Goal: Task Accomplishment & Management: Manage account settings

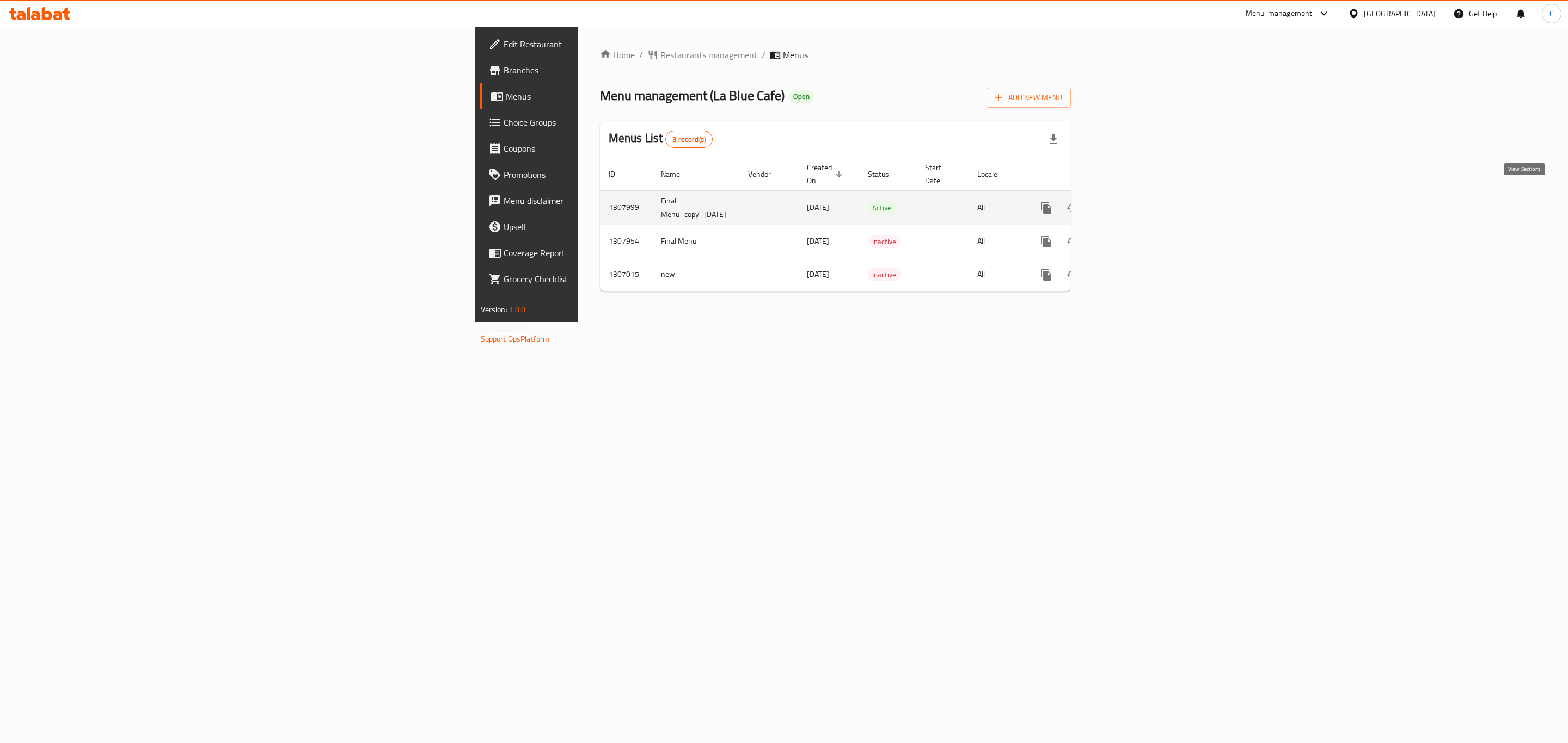
click at [1138, 194] on link "enhanced table" at bounding box center [1124, 207] width 26 height 26
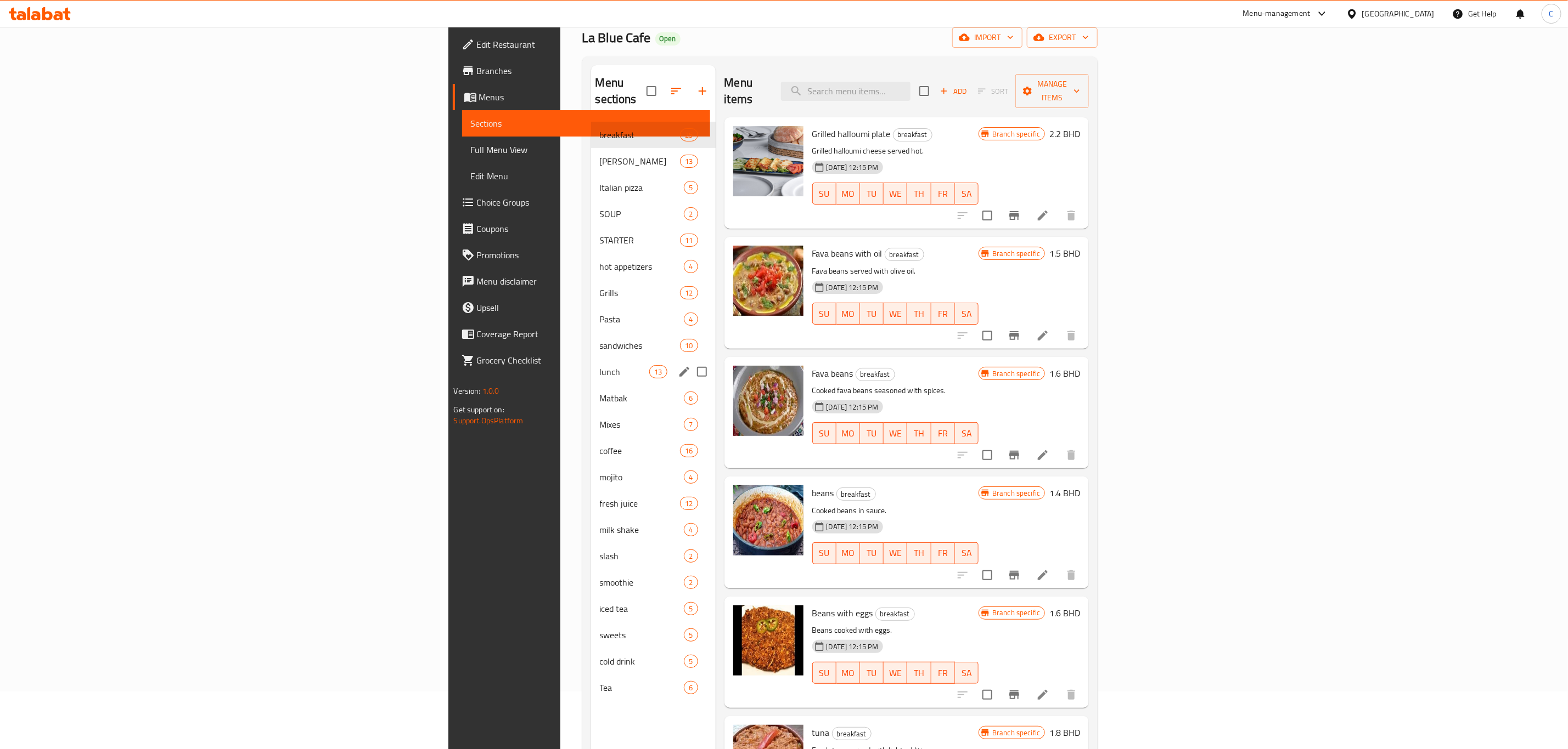
scroll to position [154, 0]
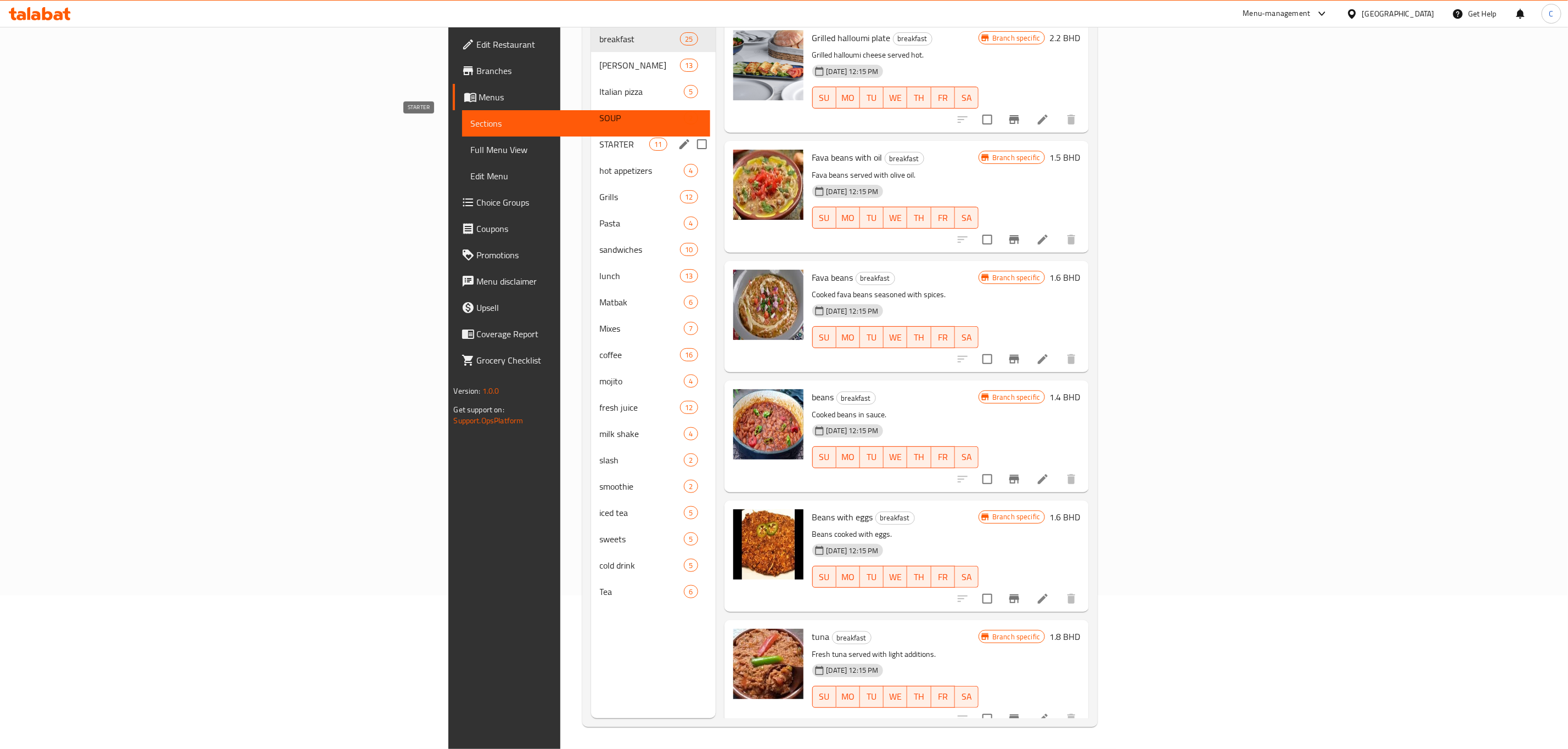
click at [591, 105] on div "SOUP 2" at bounding box center [653, 118] width 124 height 26
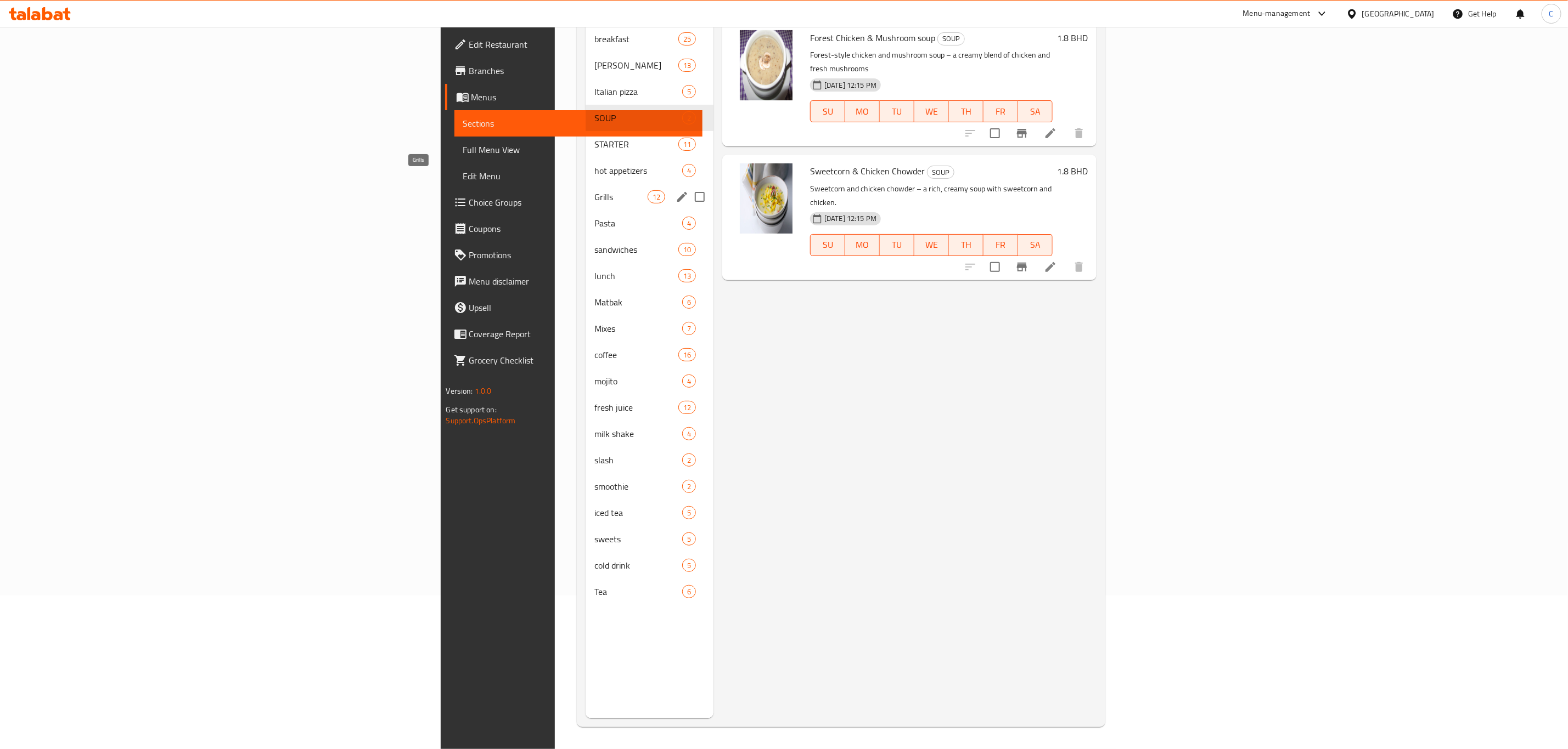
click at [595, 191] on span "Grills" at bounding box center [621, 197] width 53 height 13
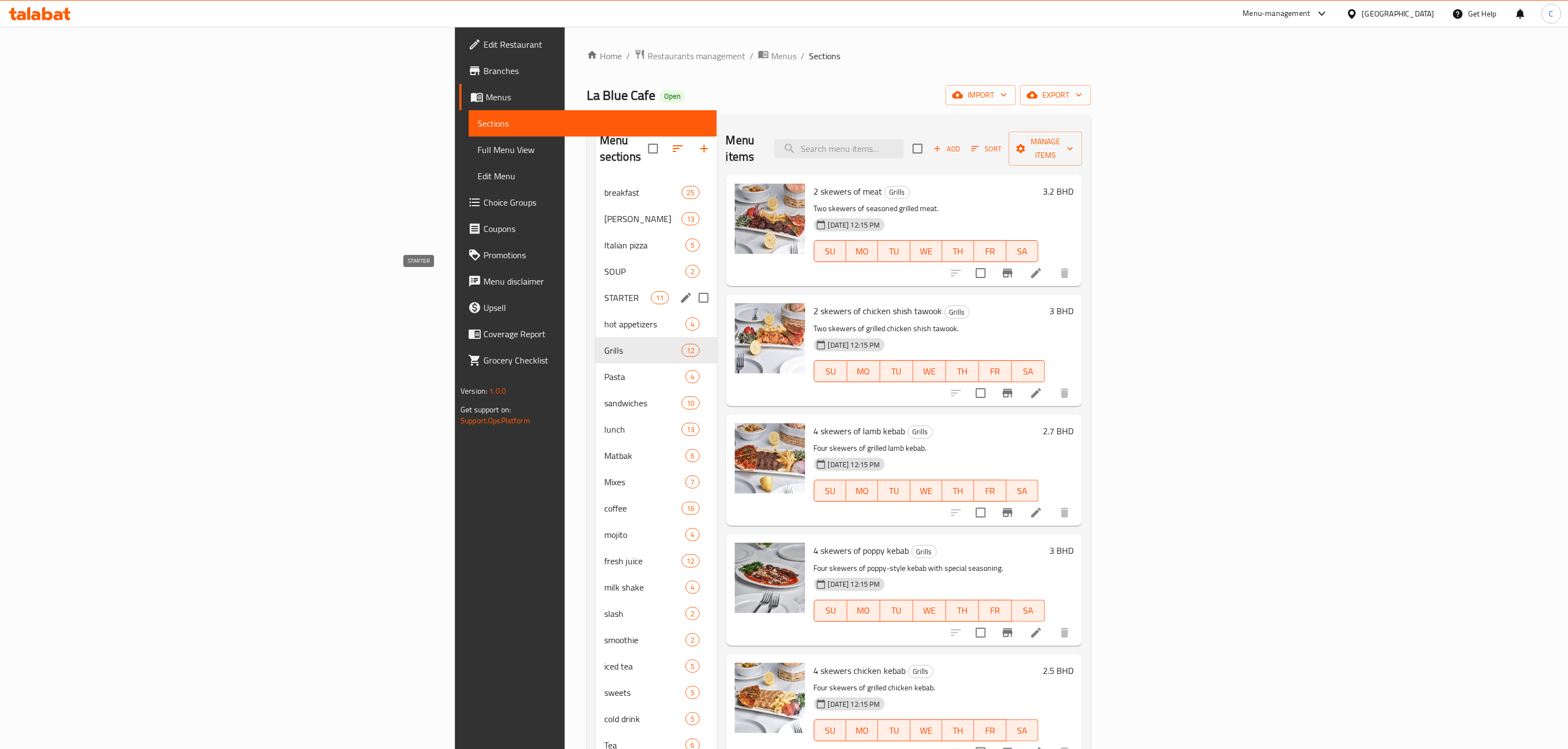
click at [605, 291] on span "STARTER" at bounding box center [628, 298] width 47 height 13
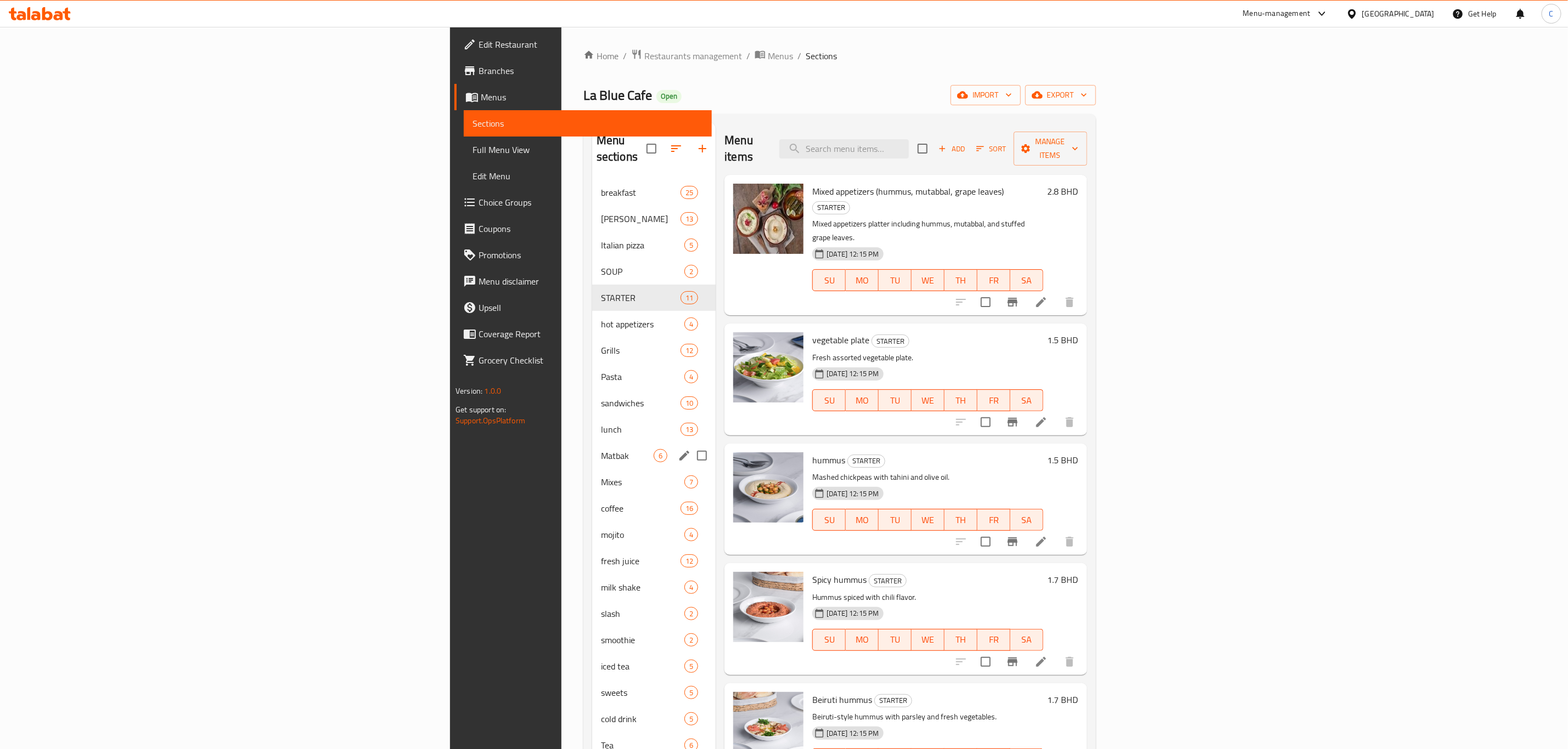
click at [592, 442] on div "Matbak 6" at bounding box center [653, 455] width 123 height 26
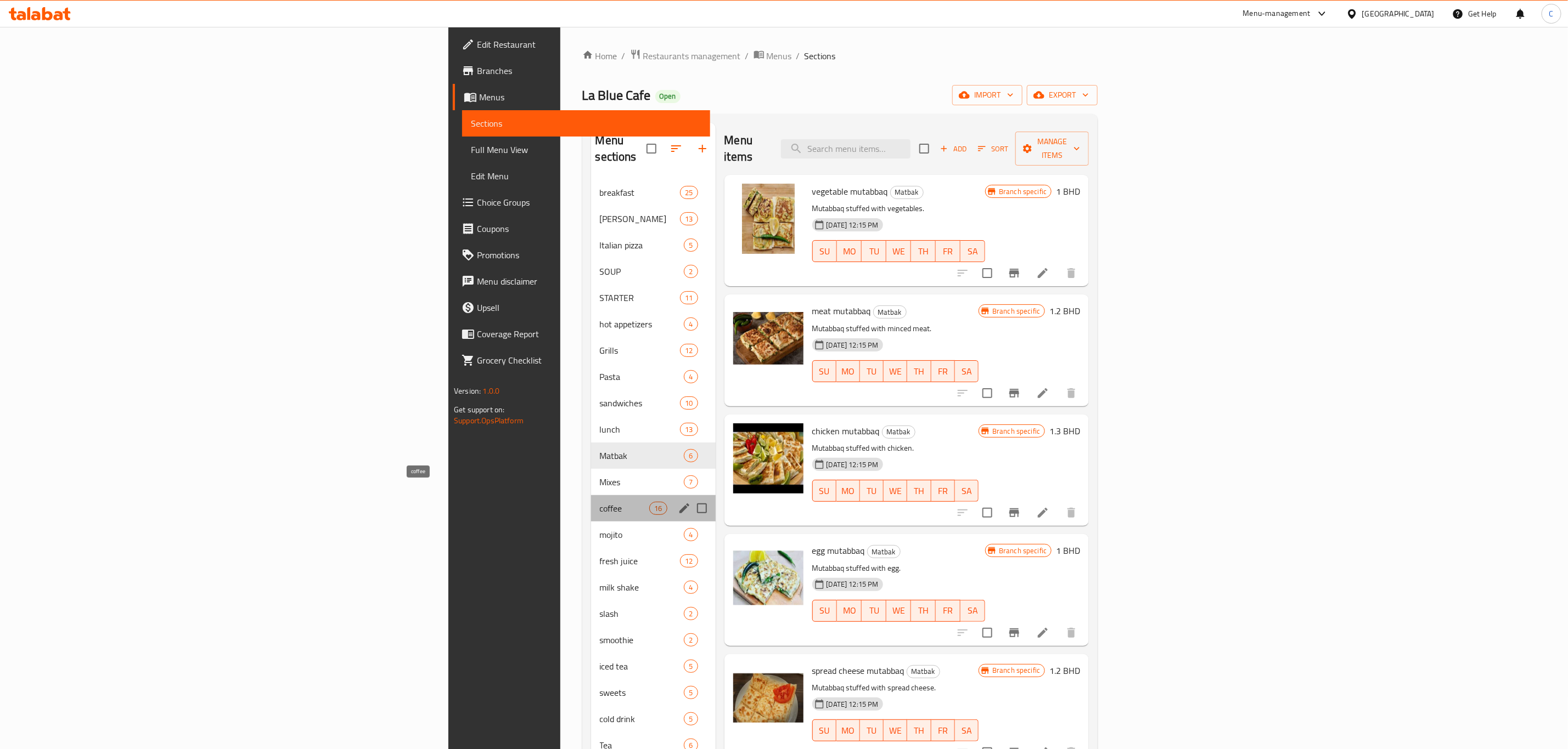
click at [600, 502] on span "coffee" at bounding box center [625, 508] width 50 height 13
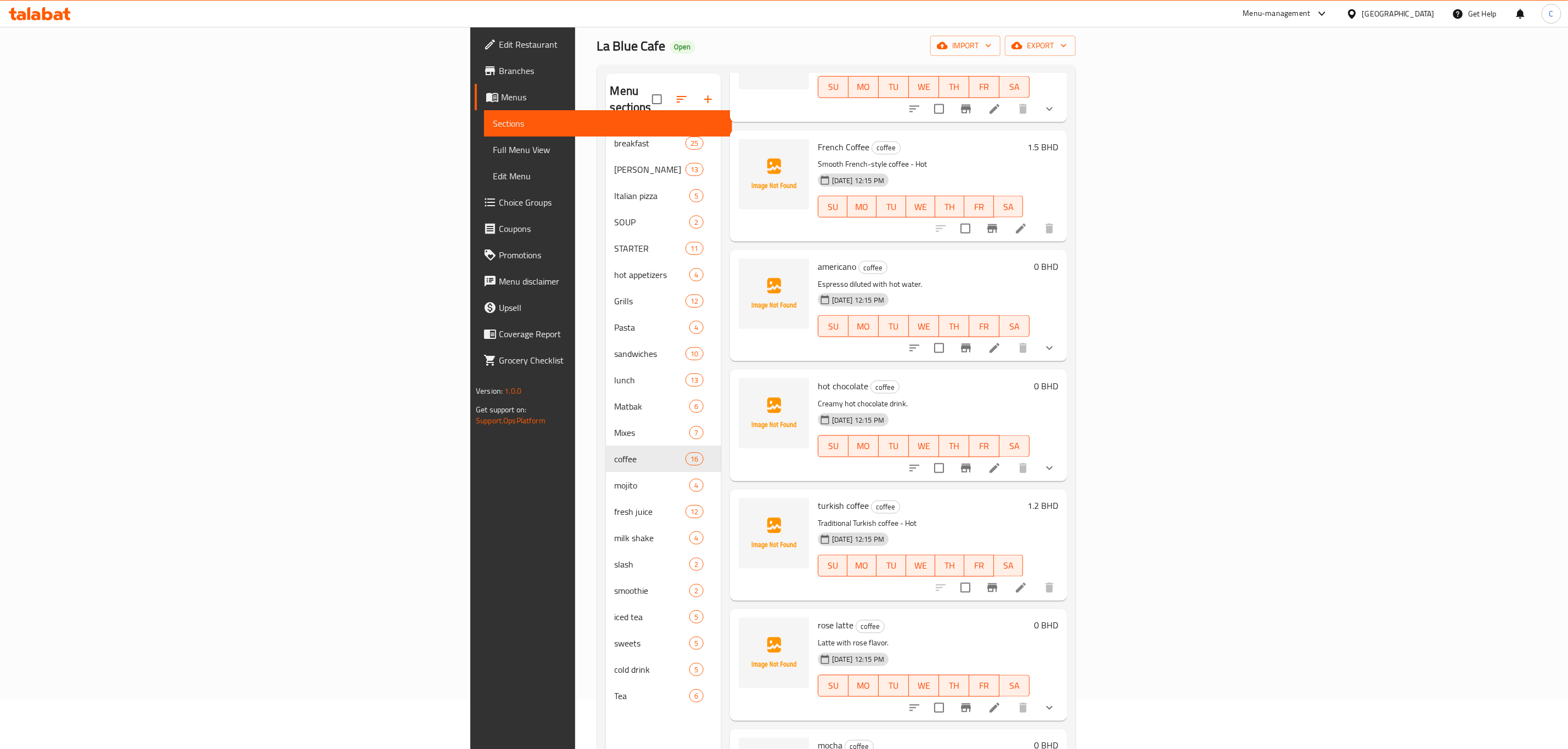
scroll to position [154, 0]
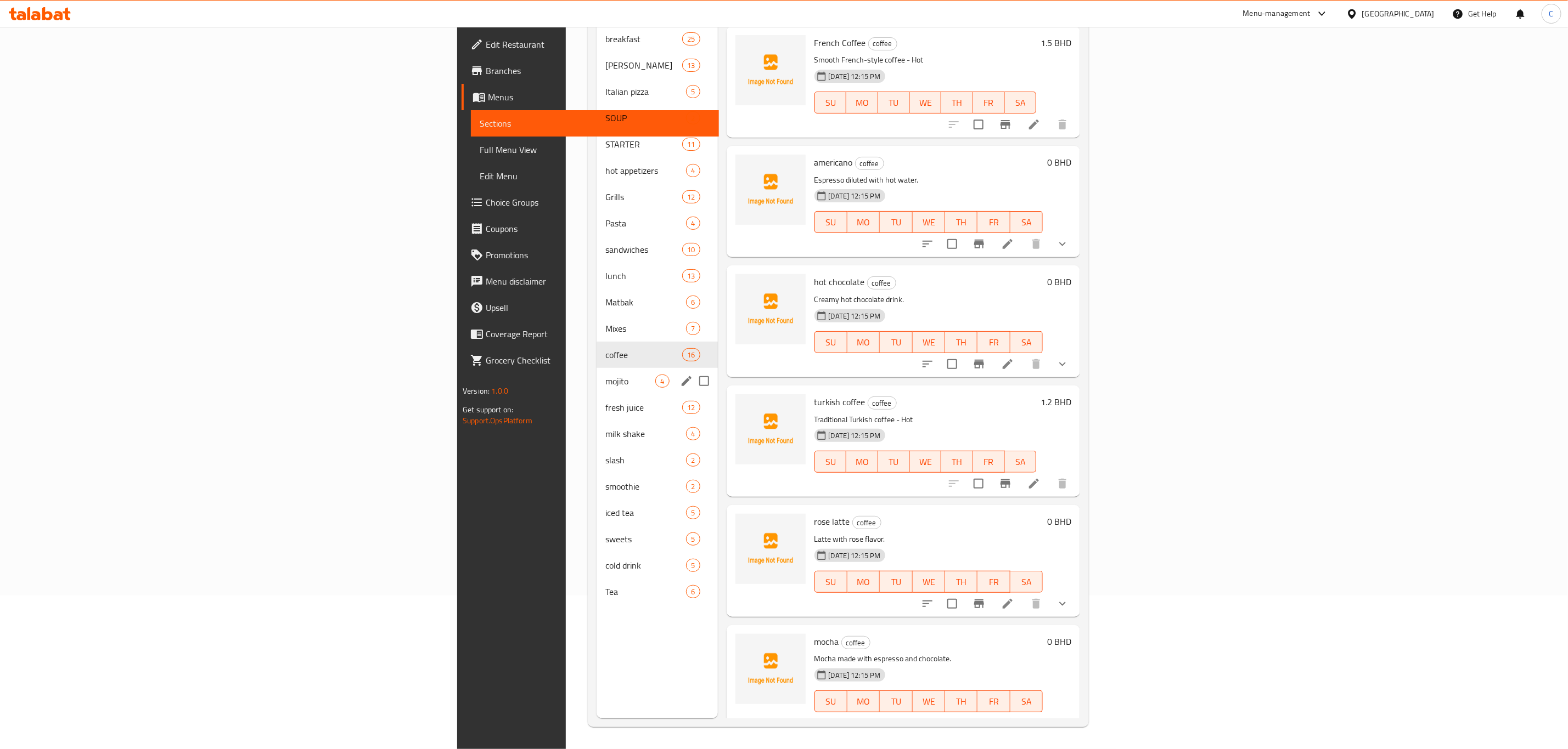
click at [596, 368] on div "mojito 4" at bounding box center [657, 380] width 121 height 26
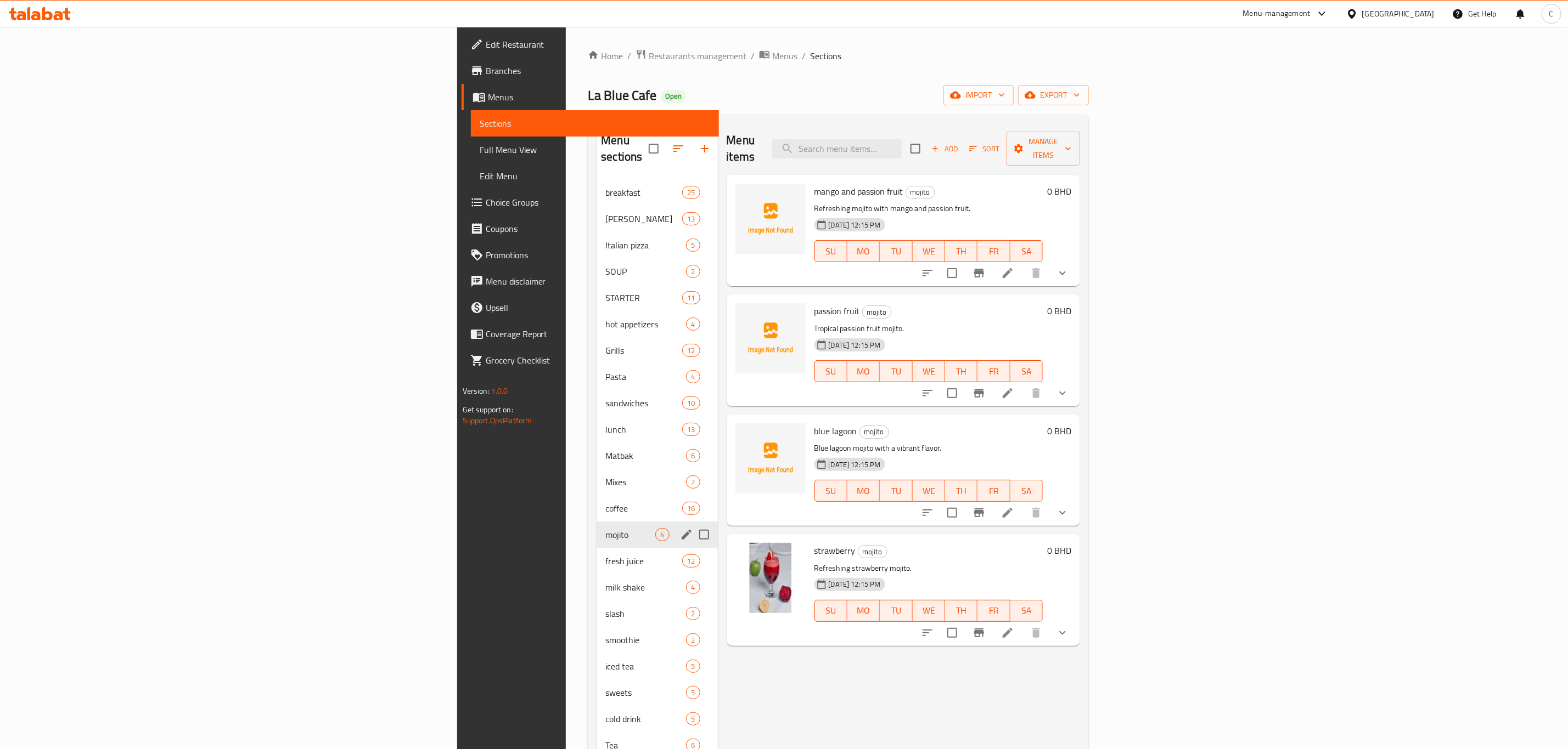
click at [596, 522] on div "mojito 4" at bounding box center [657, 534] width 121 height 26
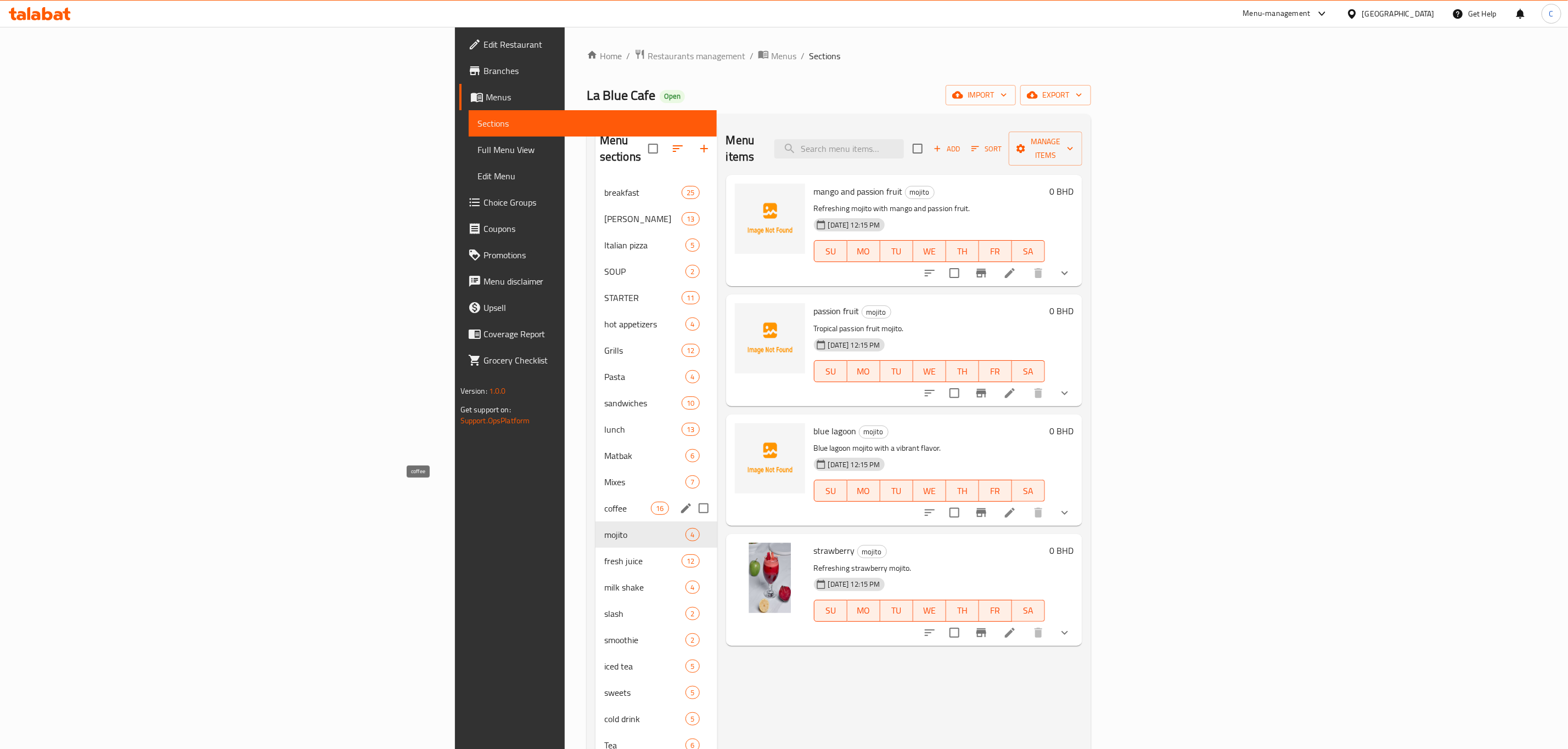
click at [605, 502] on span "coffee" at bounding box center [628, 508] width 47 height 13
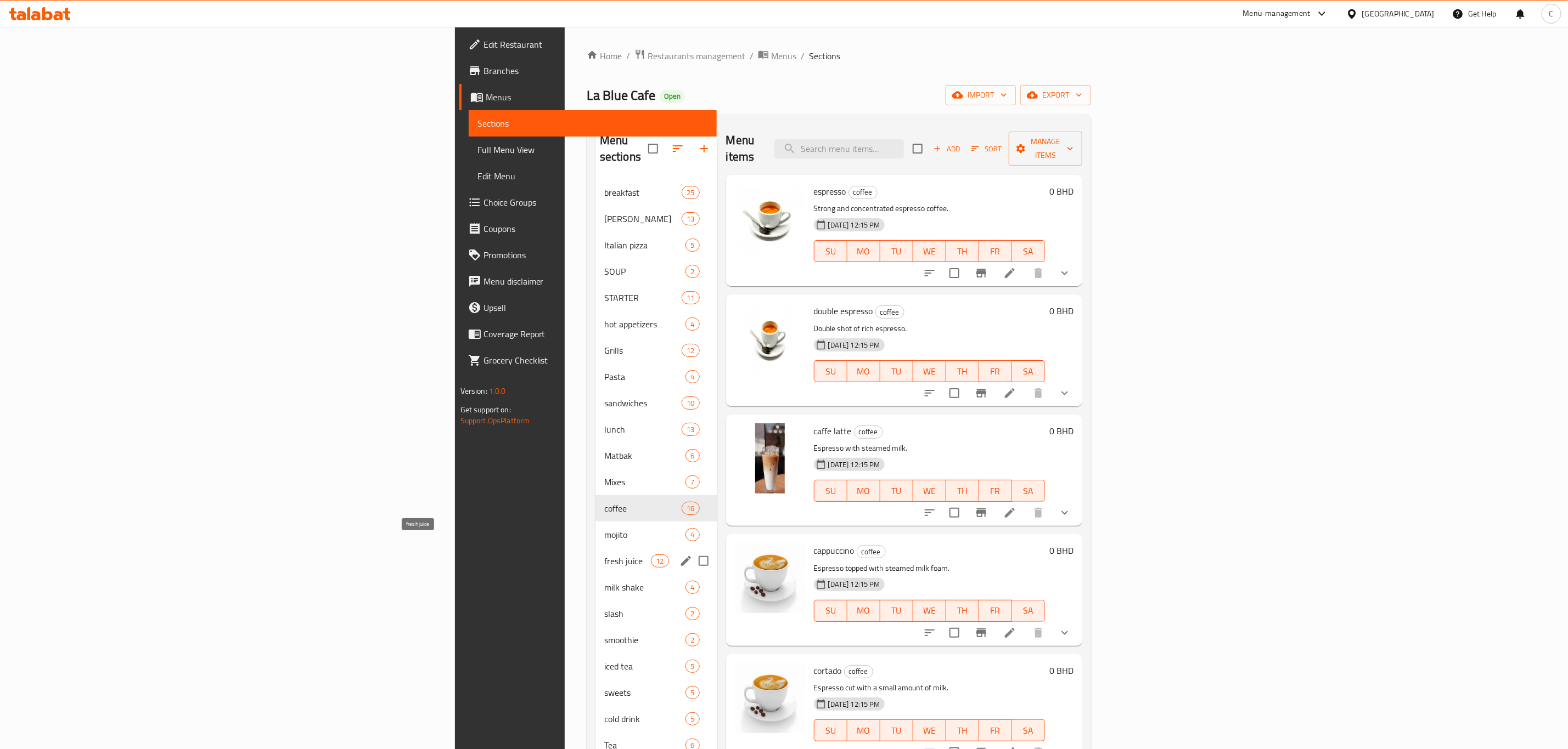
click at [605, 555] on span "fresh juice" at bounding box center [628, 561] width 47 height 13
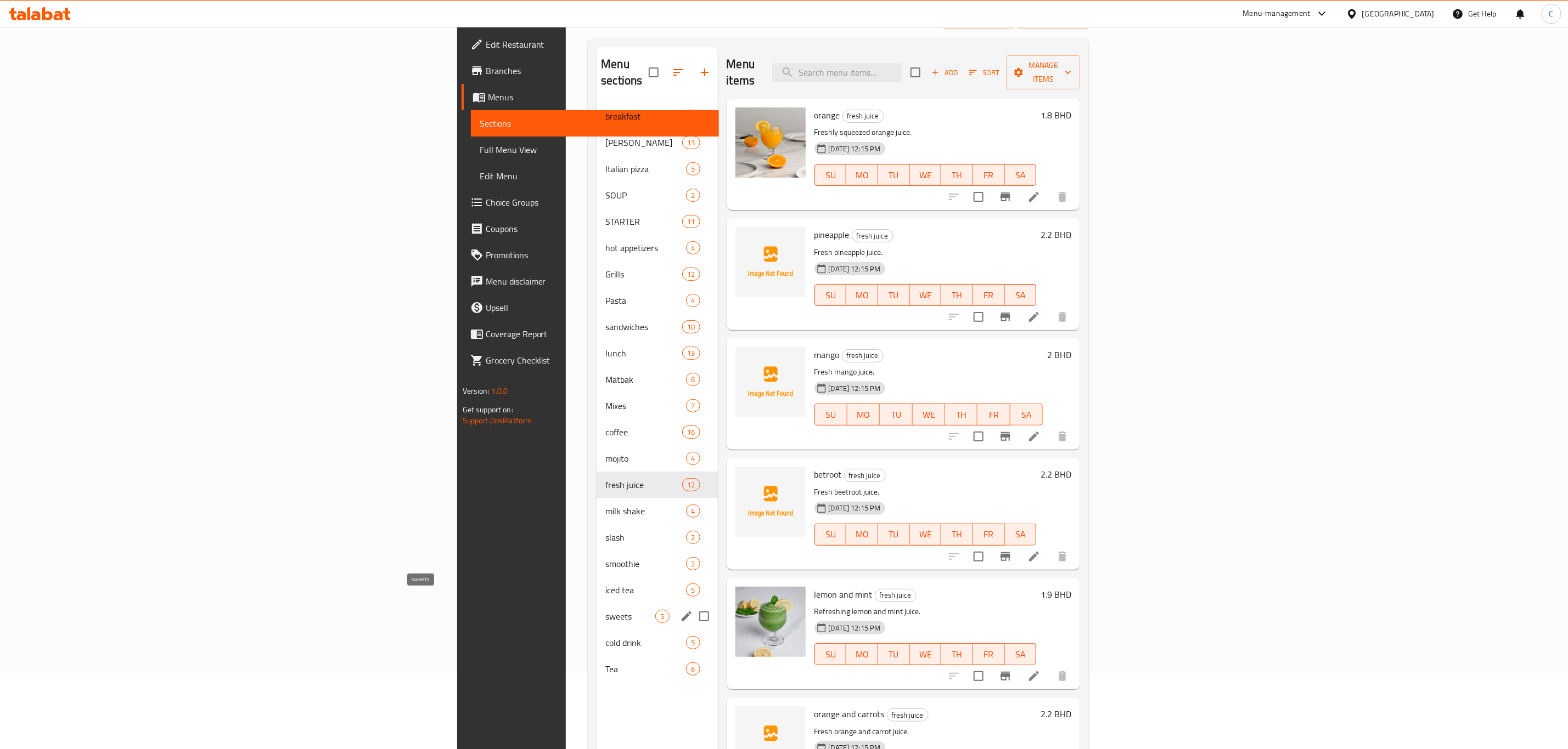
scroll to position [154, 0]
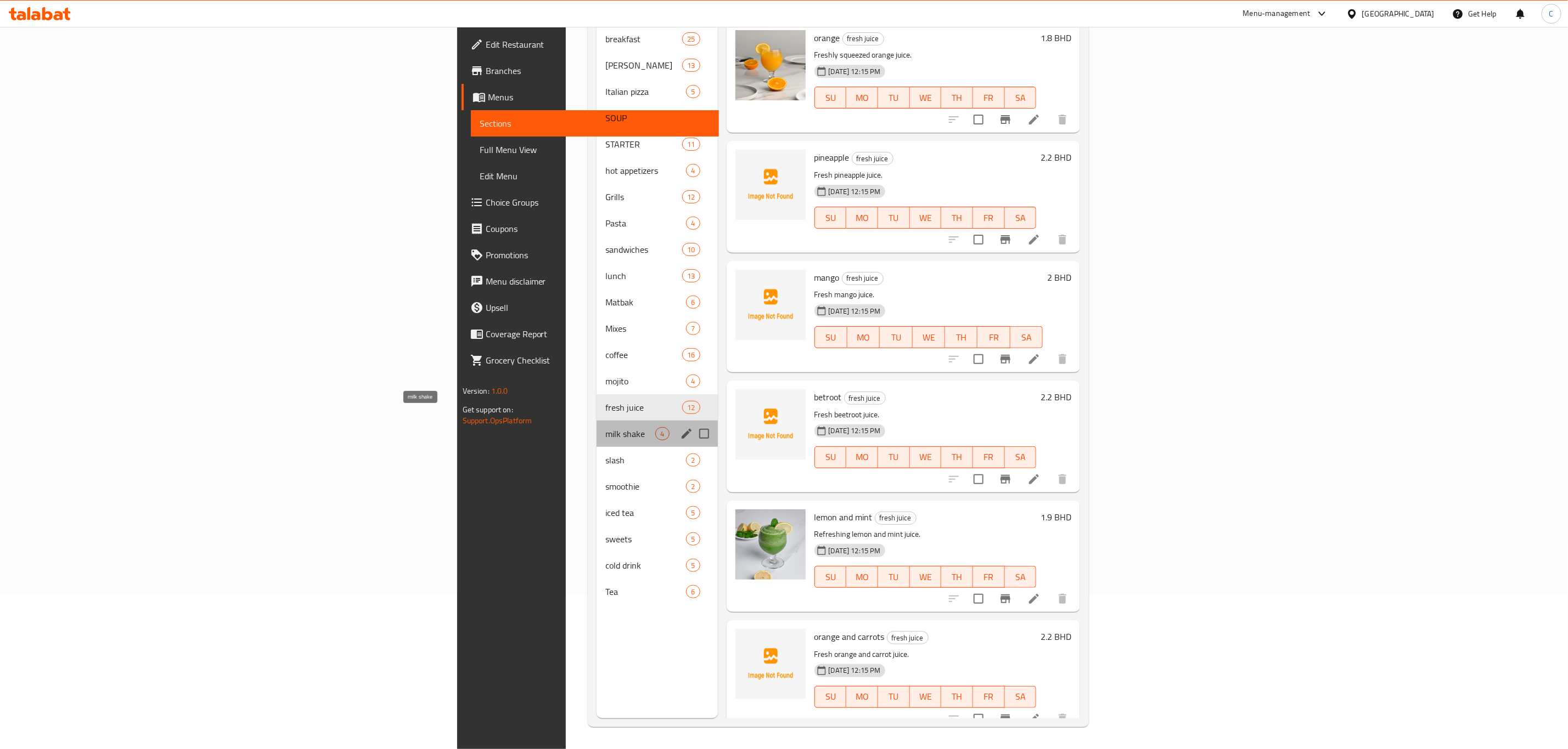
click at [605, 427] on span "milk shake" at bounding box center [631, 433] width 50 height 13
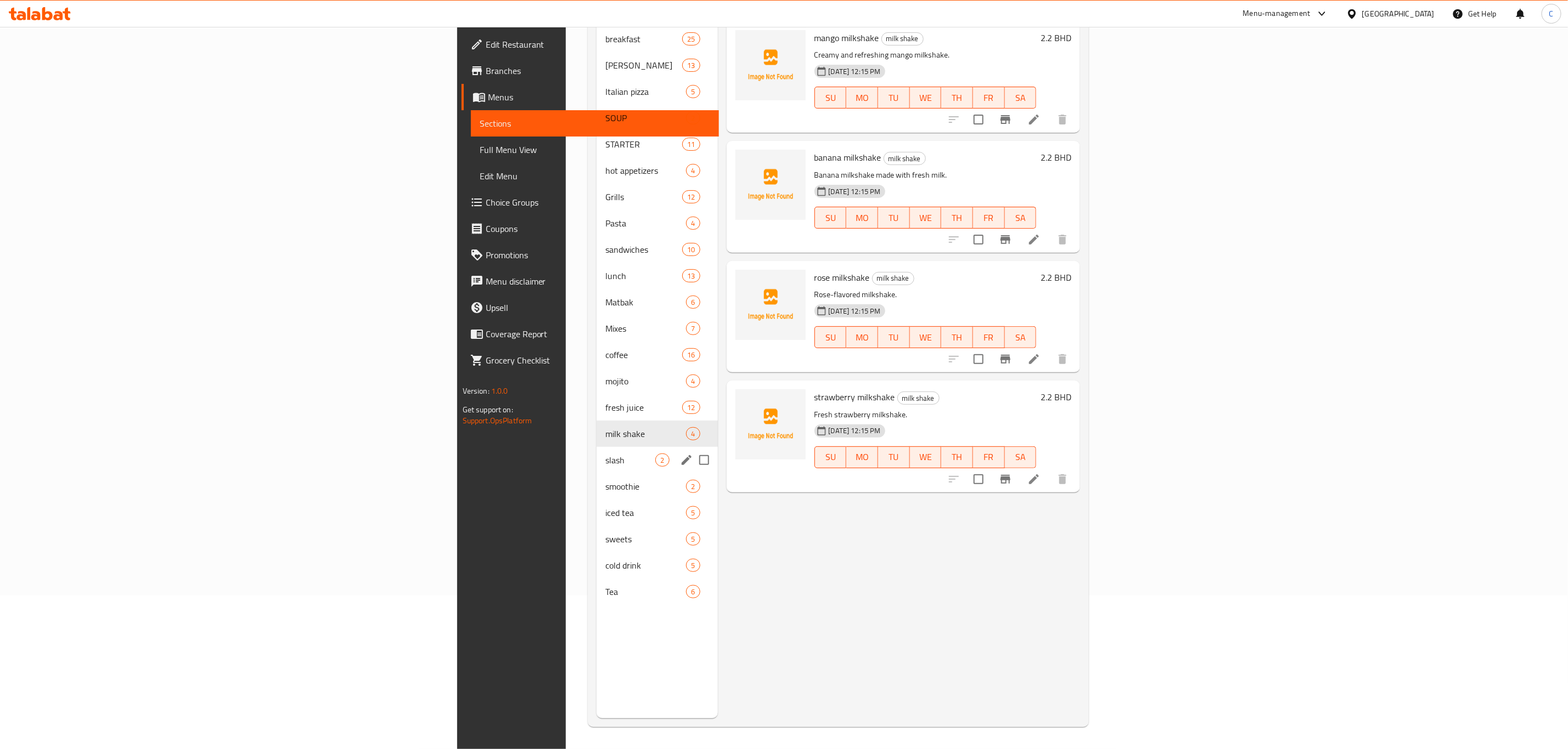
click at [605, 454] on span "slash" at bounding box center [631, 460] width 50 height 13
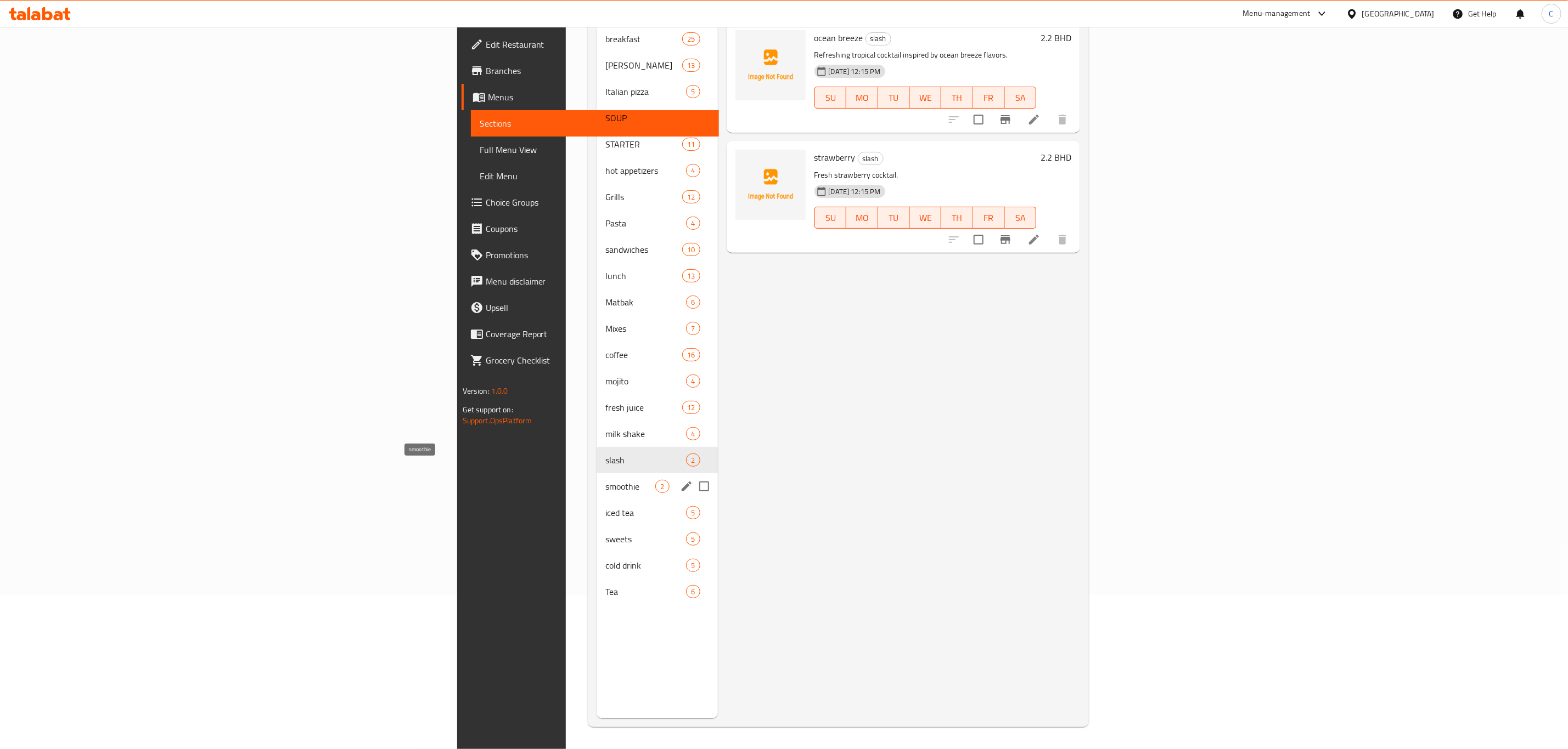
click at [605, 480] on span "smoothie" at bounding box center [631, 486] width 50 height 13
click at [605, 506] on span "iced tea" at bounding box center [631, 513] width 50 height 13
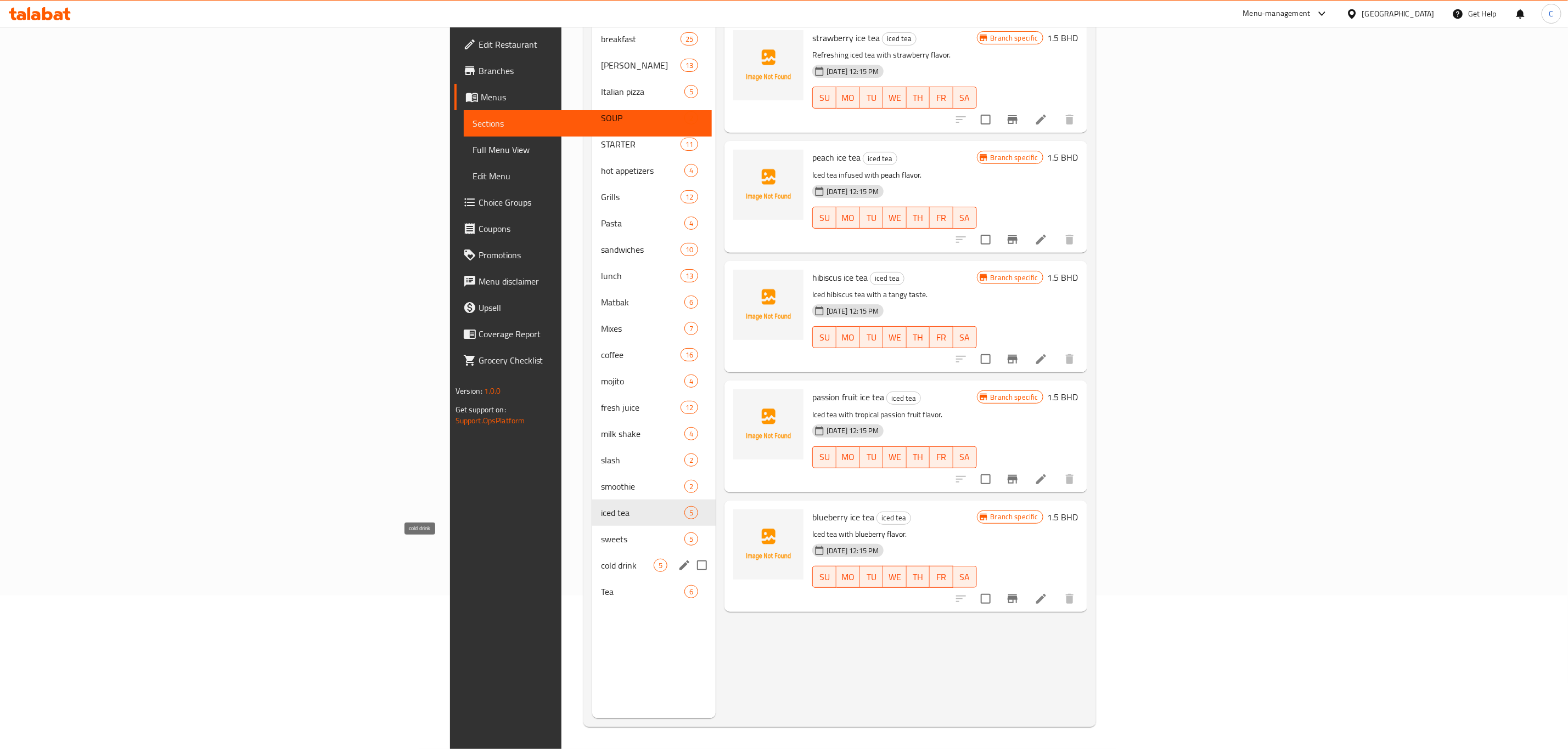
click at [601, 559] on span "cold drink" at bounding box center [627, 566] width 53 height 13
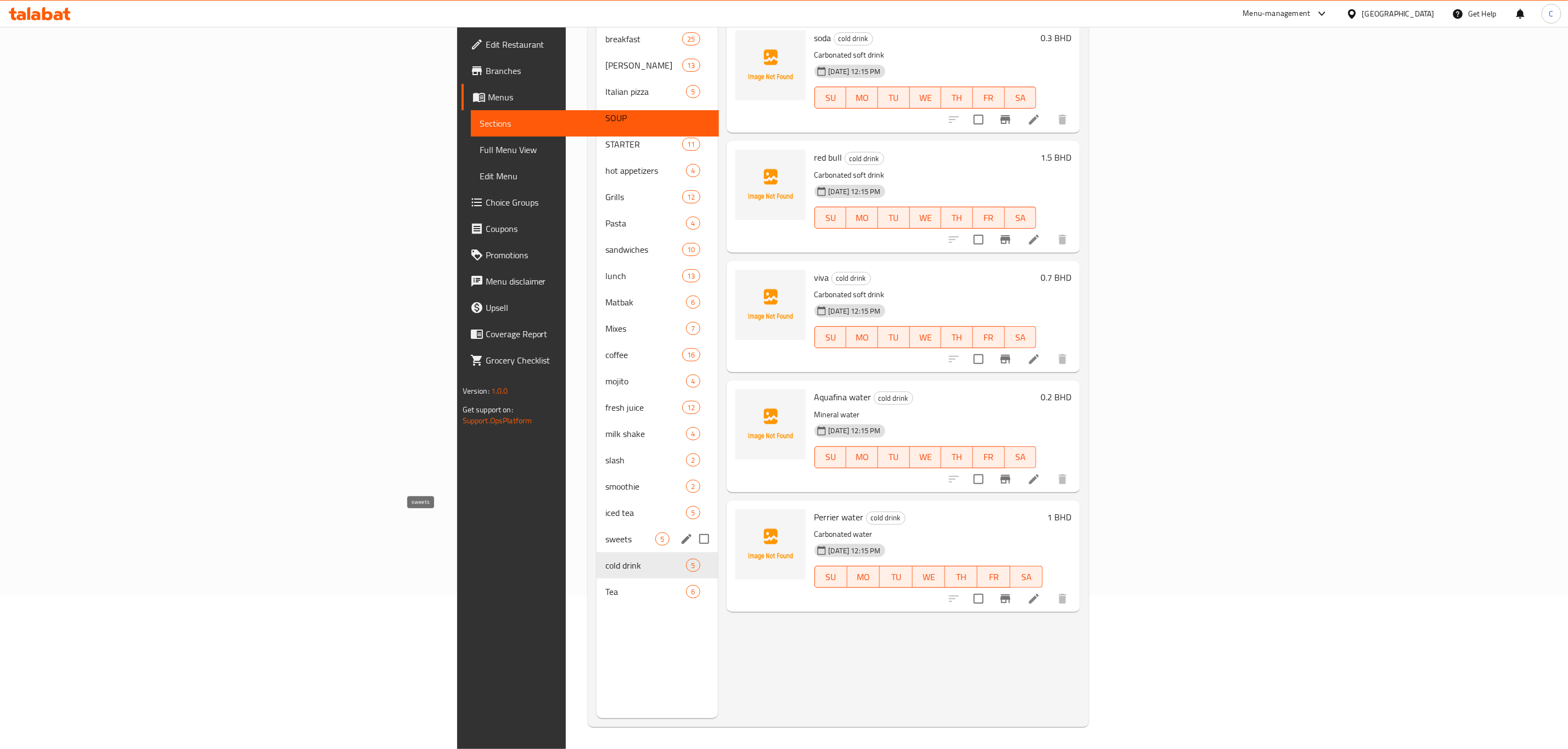
click at [605, 532] on span "sweets" at bounding box center [631, 539] width 50 height 13
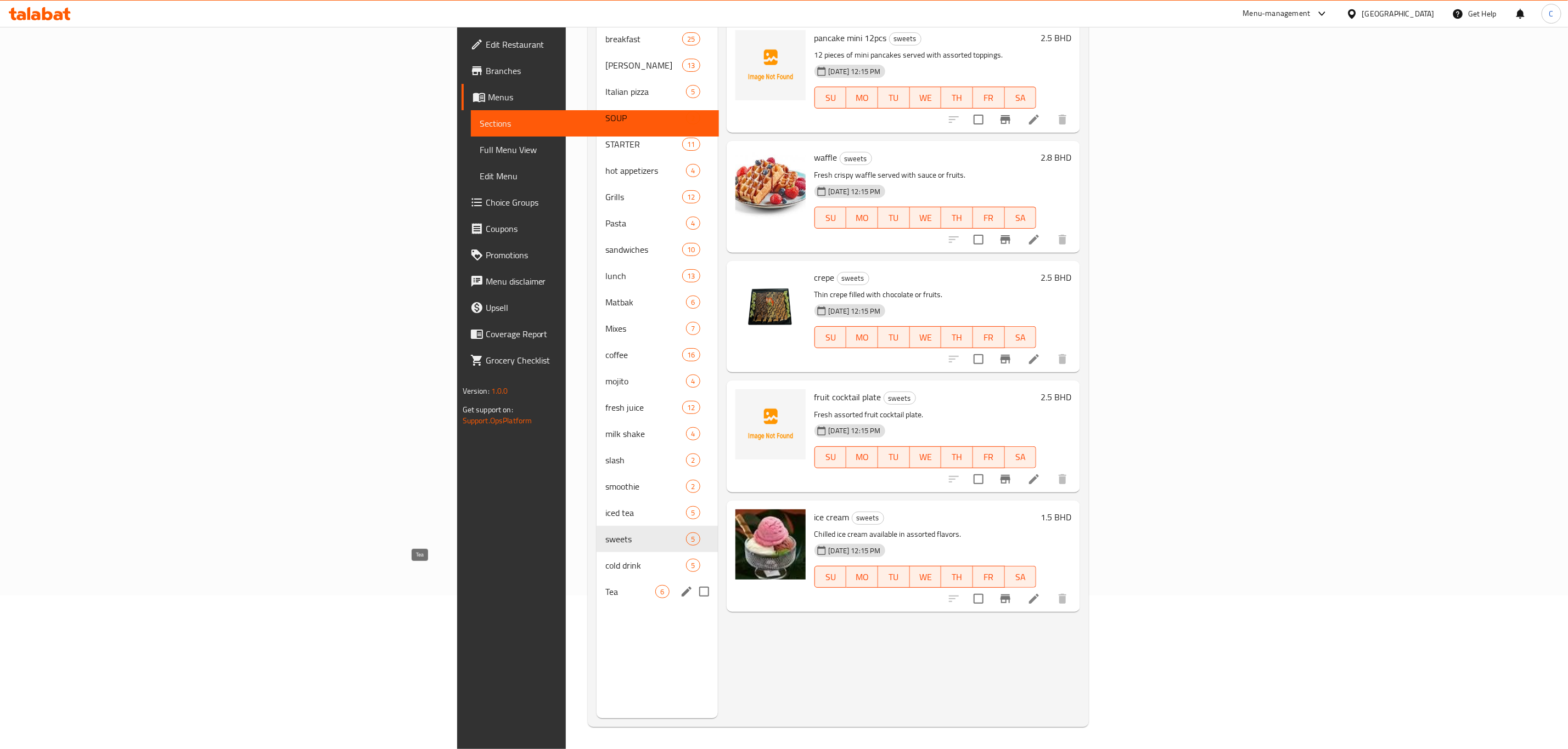
click at [605, 585] on span "Tea" at bounding box center [631, 592] width 50 height 13
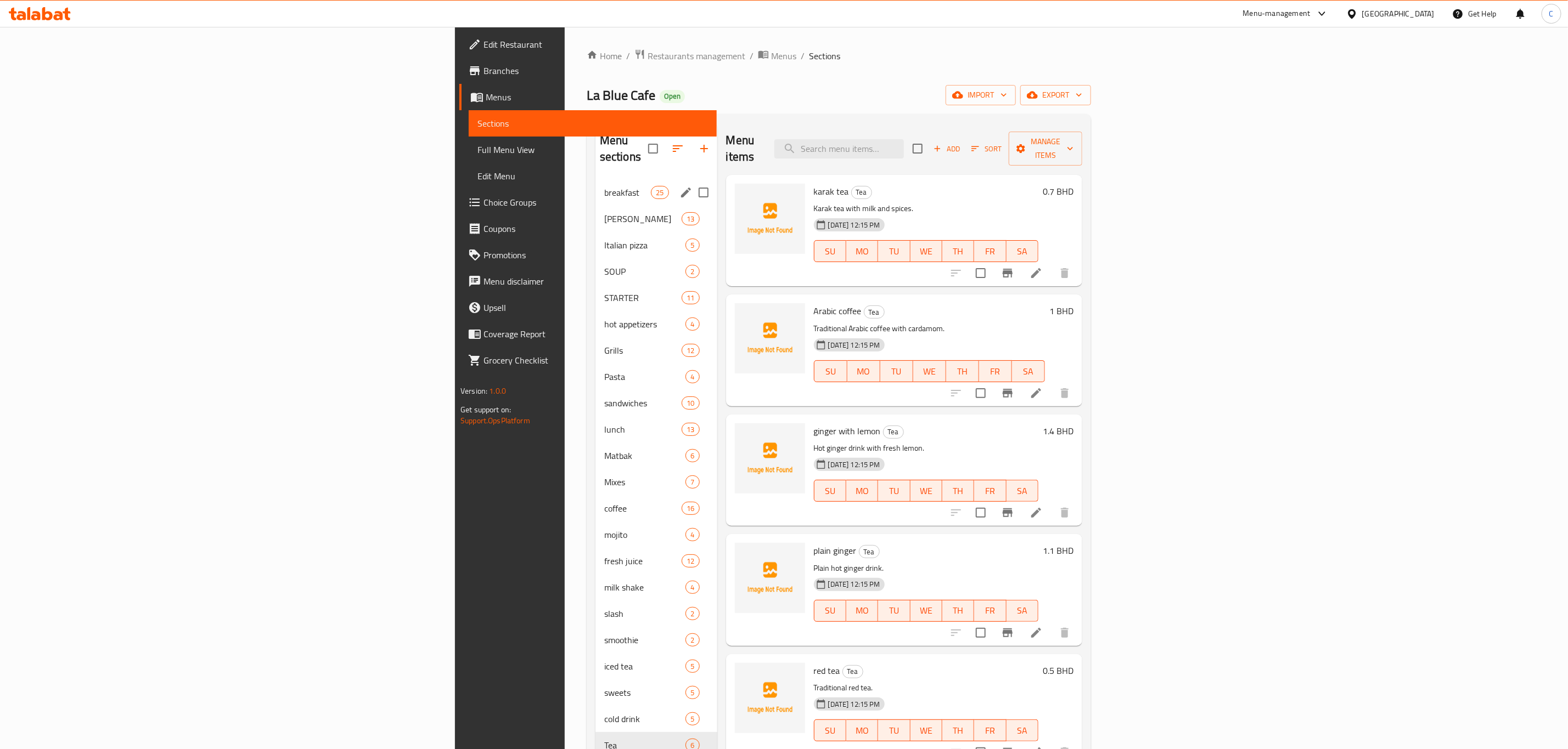
click at [605, 186] on span "breakfast" at bounding box center [628, 192] width 47 height 13
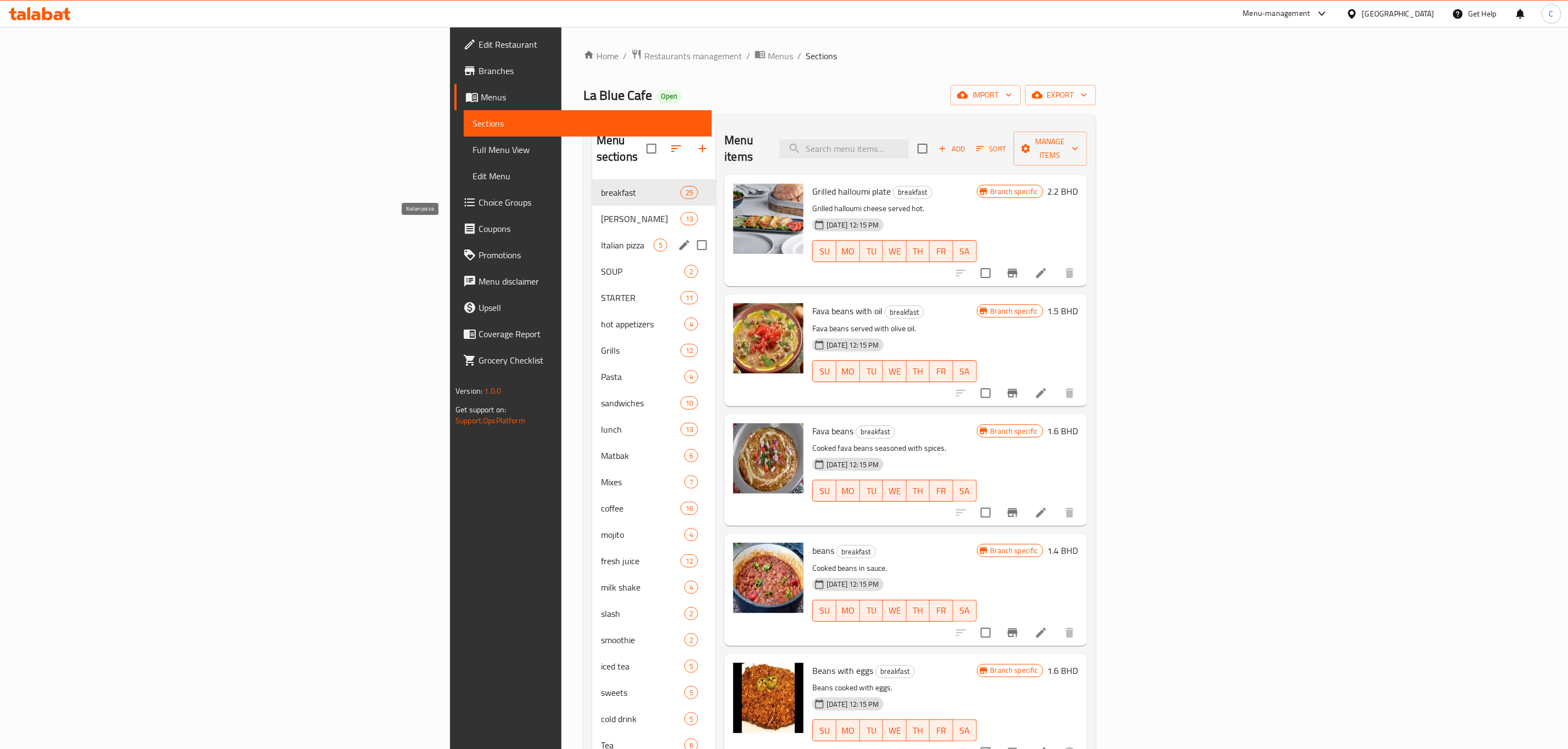
click at [601, 238] on span "Italian pizza" at bounding box center [627, 245] width 53 height 13
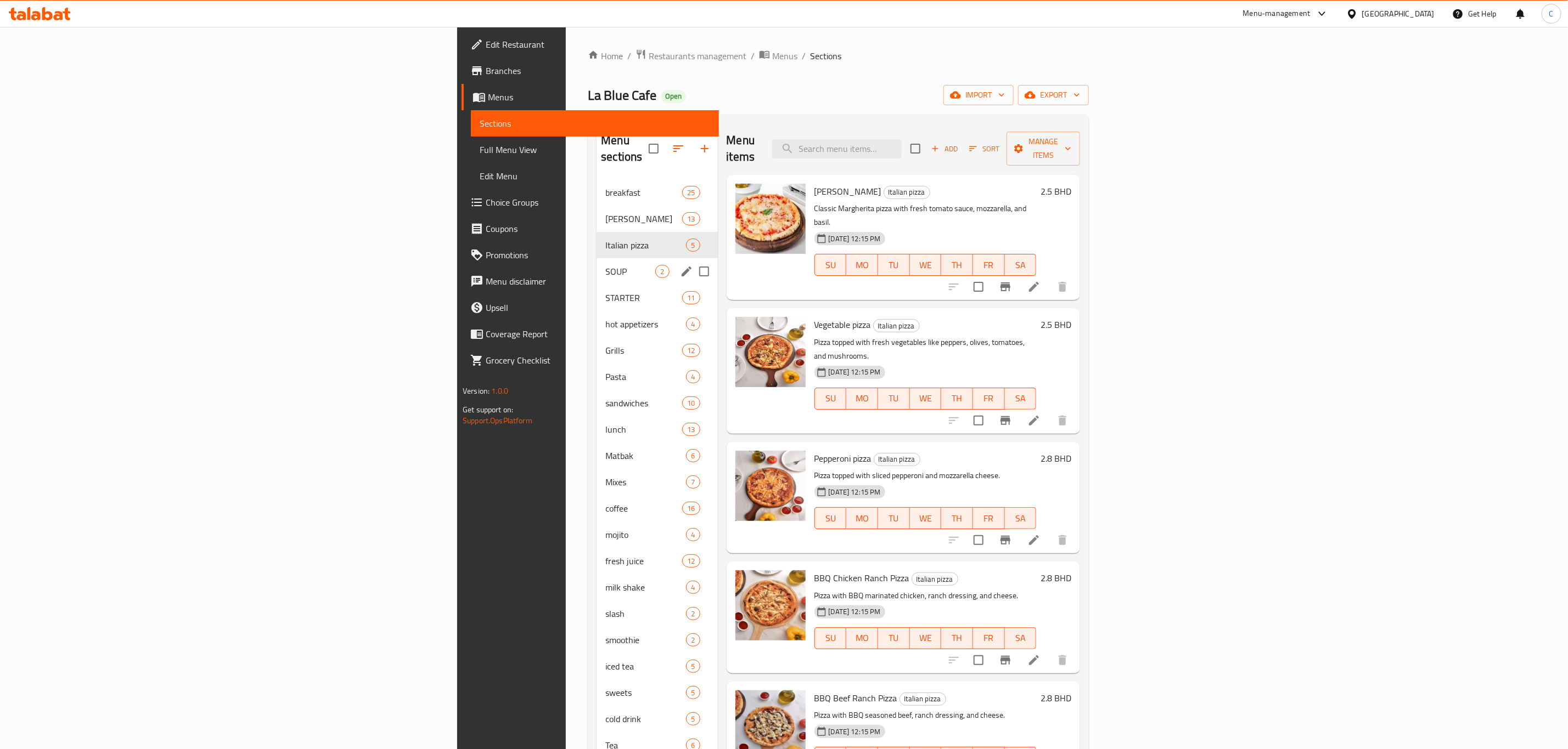
click at [596, 285] on div "STARTER 11" at bounding box center [657, 298] width 121 height 26
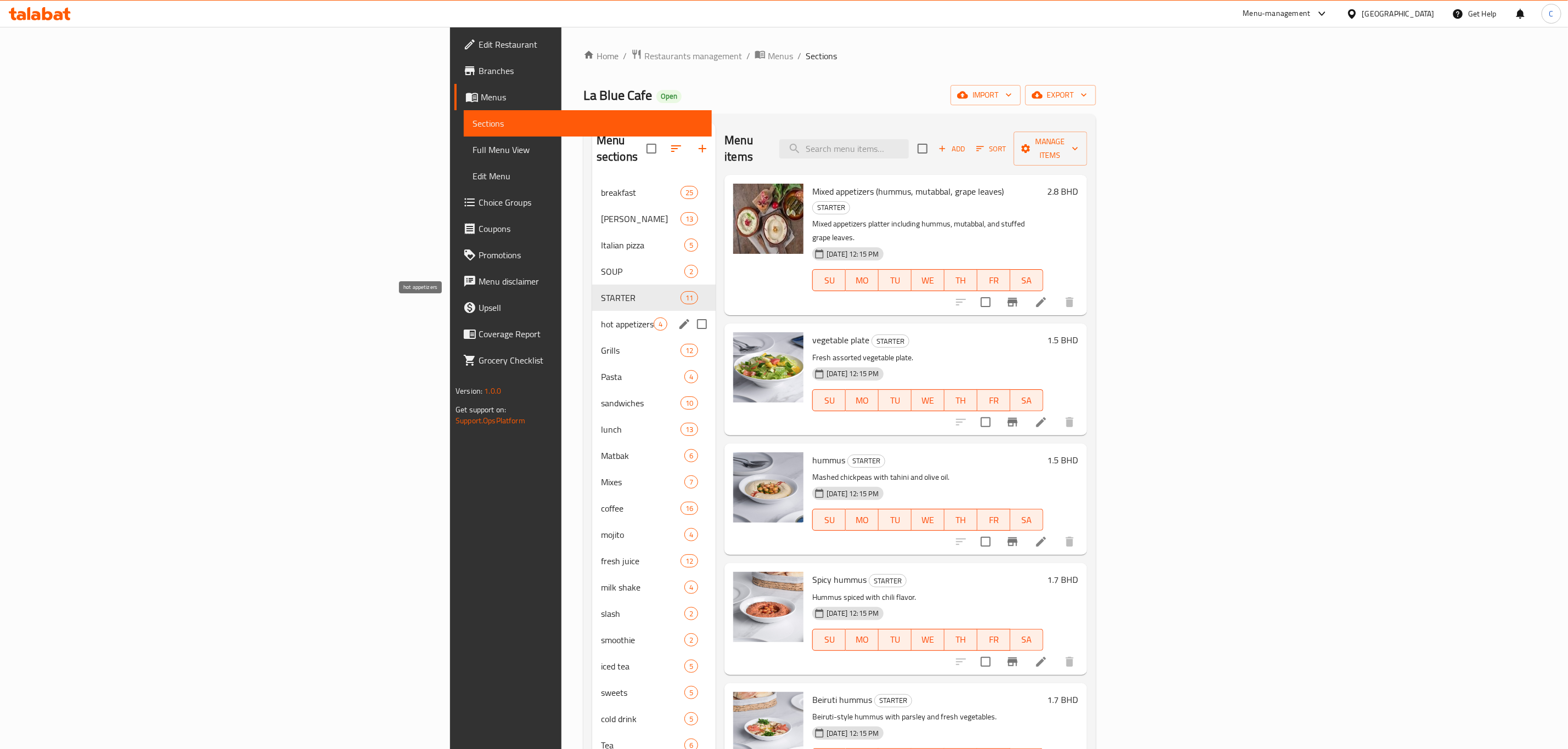
click at [601, 317] on span "hot appetizers" at bounding box center [627, 324] width 53 height 13
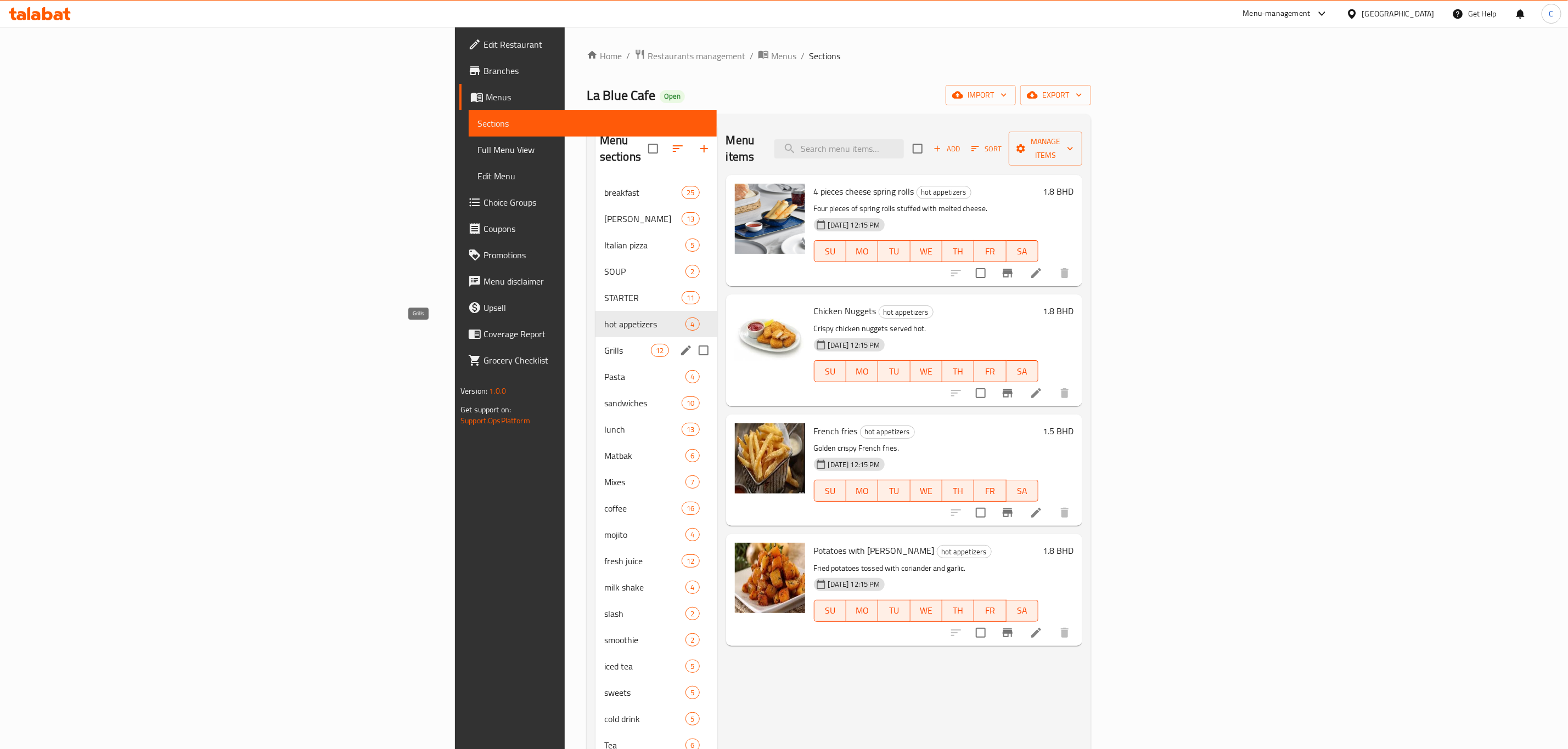
click at [596, 346] on div "Grills 12" at bounding box center [656, 350] width 121 height 26
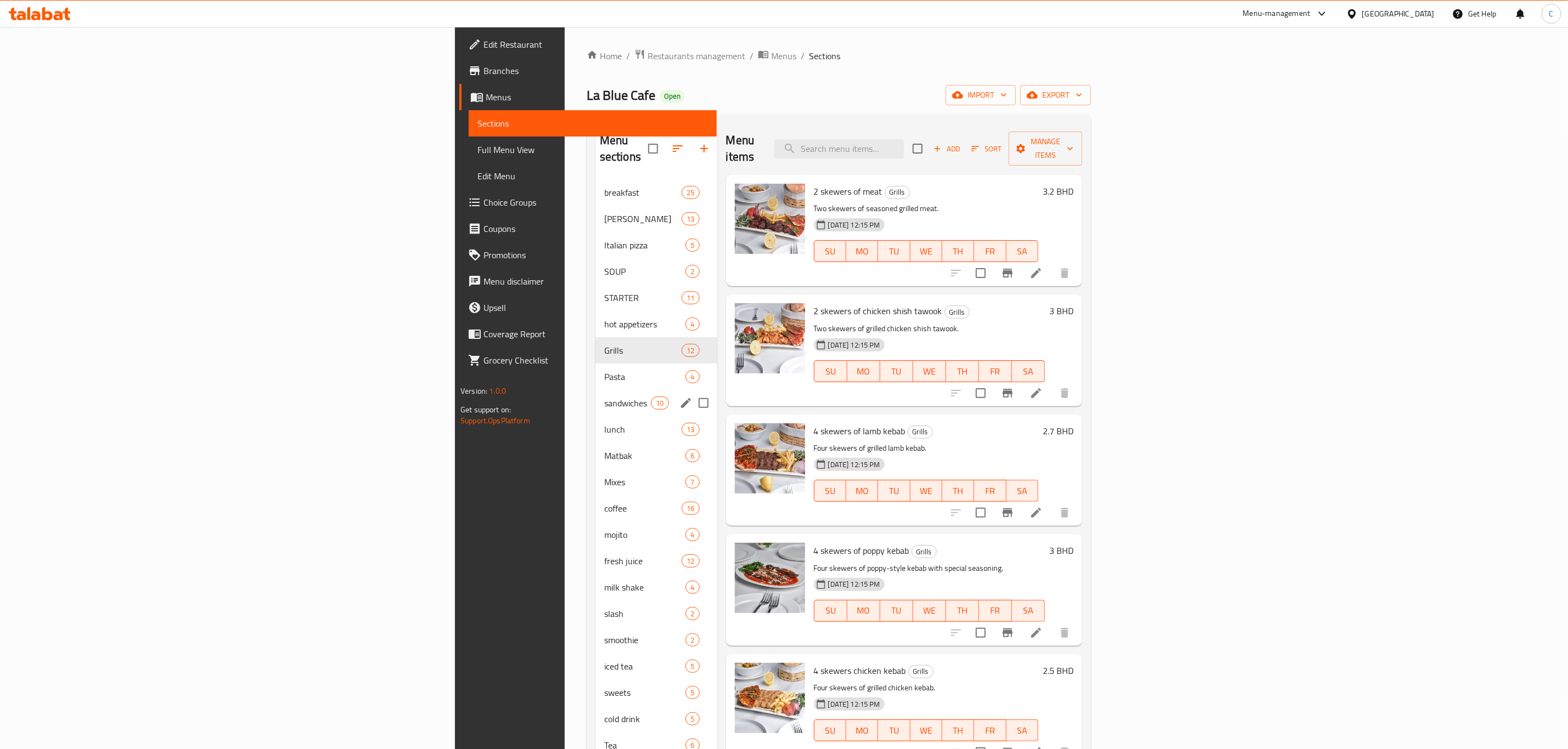
click at [596, 396] on div "sandwiches 10" at bounding box center [656, 403] width 121 height 26
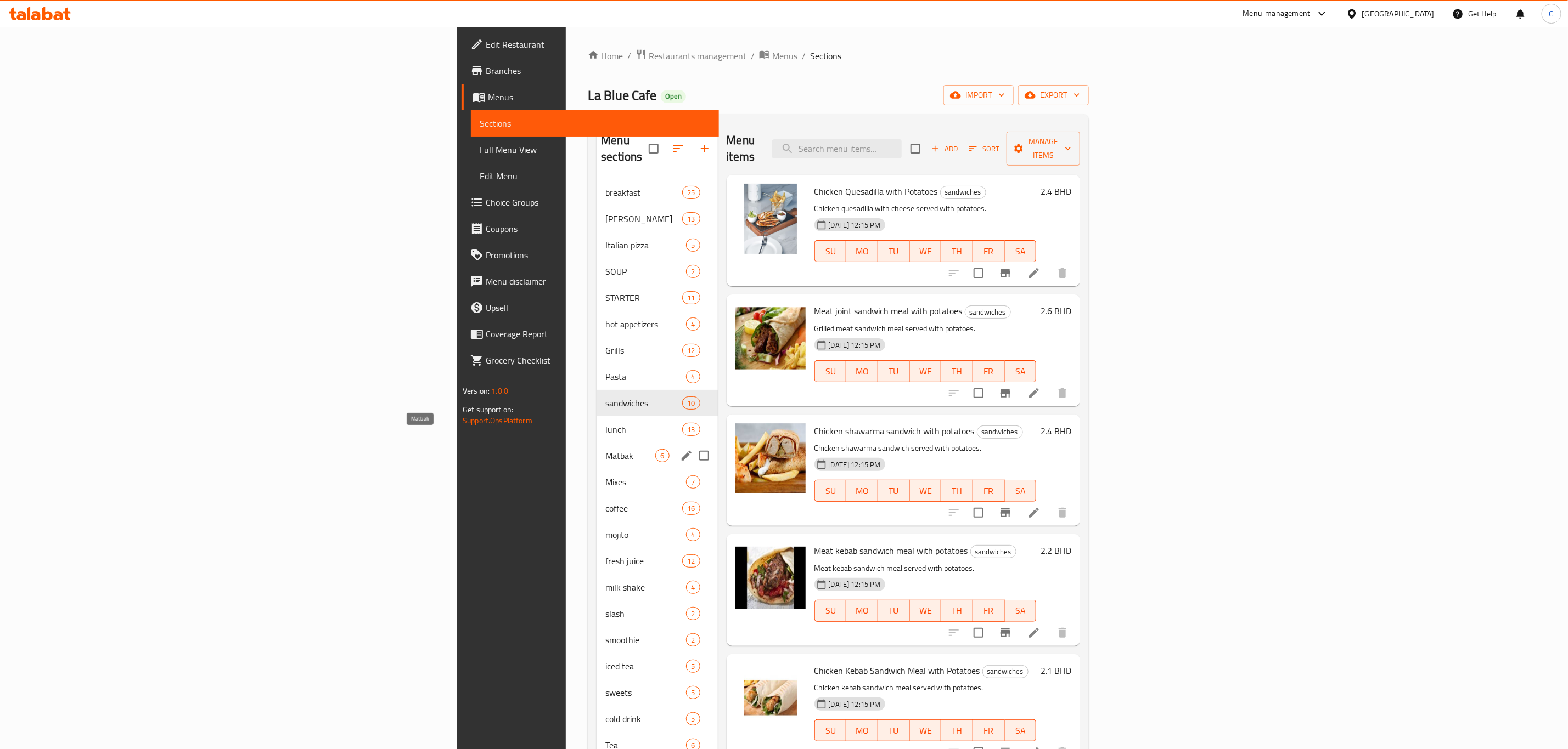
click at [605, 450] on span "Matbak" at bounding box center [631, 456] width 50 height 13
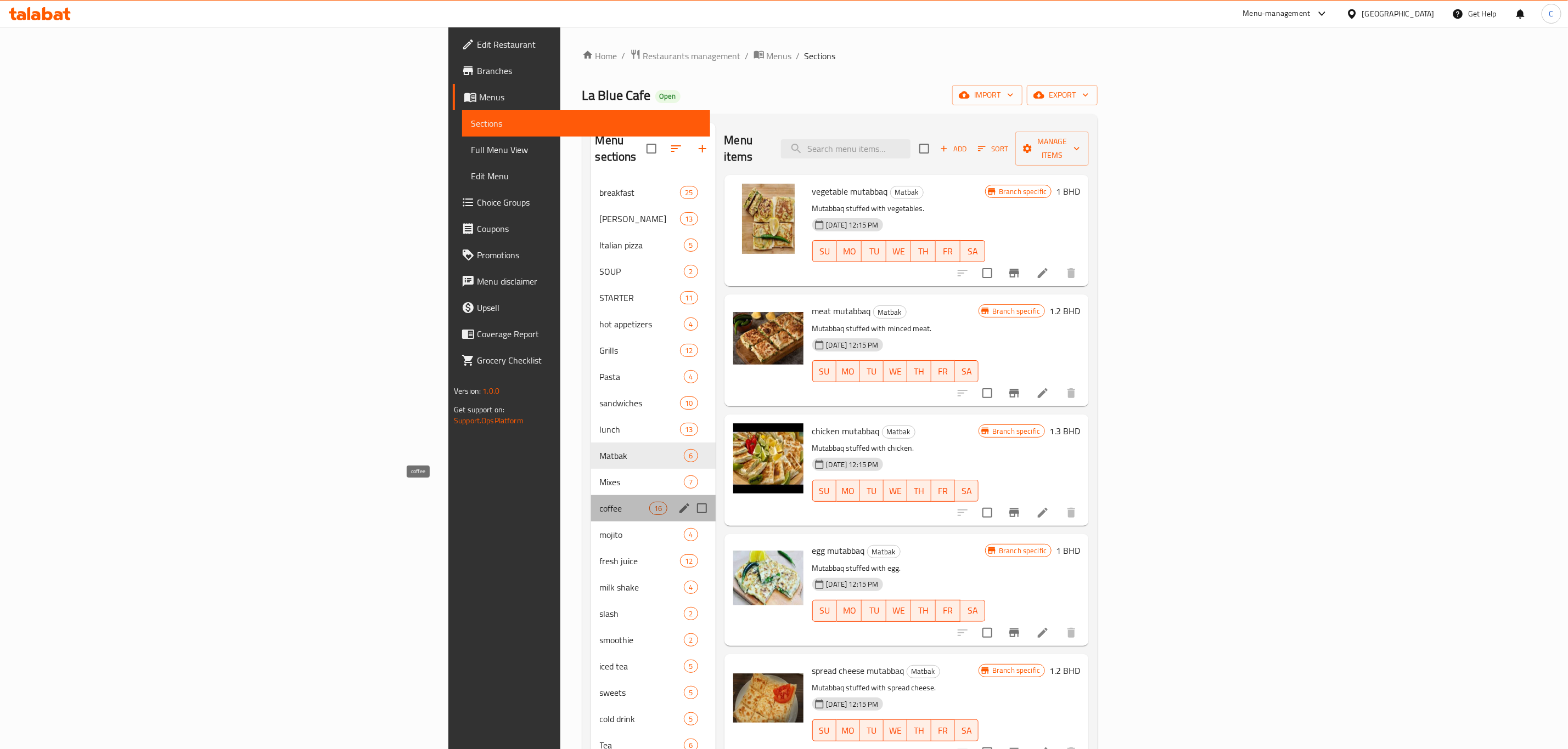
click at [600, 502] on span "coffee" at bounding box center [625, 508] width 50 height 13
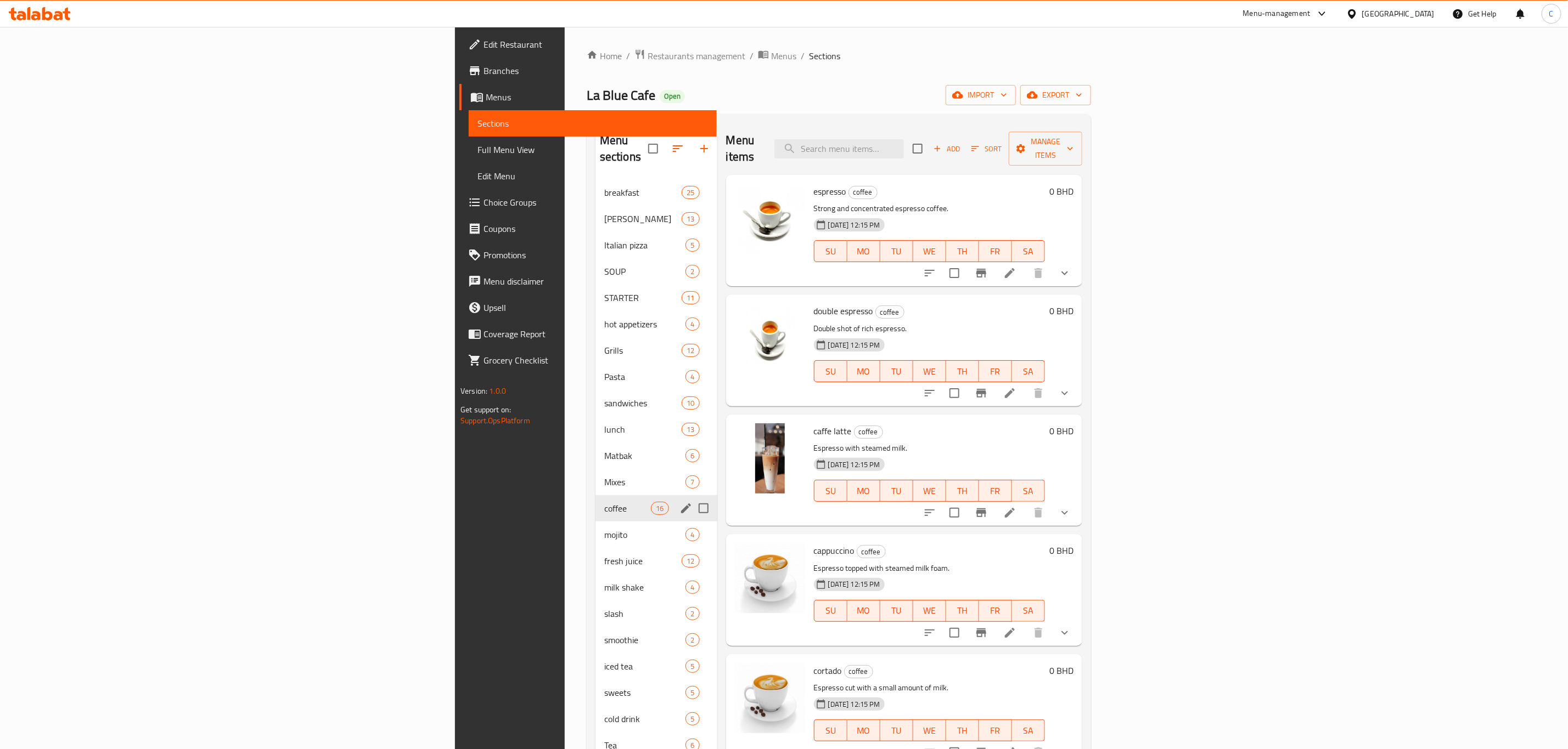
click at [596, 495] on div "coffee 16" at bounding box center [656, 508] width 121 height 26
